Goal: Information Seeking & Learning: Compare options

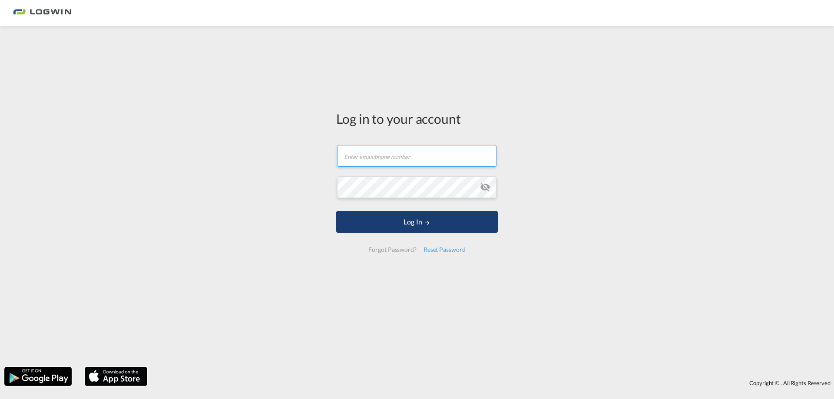
type input "[EMAIL_ADDRESS][PERSON_NAME][DOMAIN_NAME]"
click at [413, 226] on button "Log In" at bounding box center [417, 222] width 162 height 22
